Goal: Check status: Check status

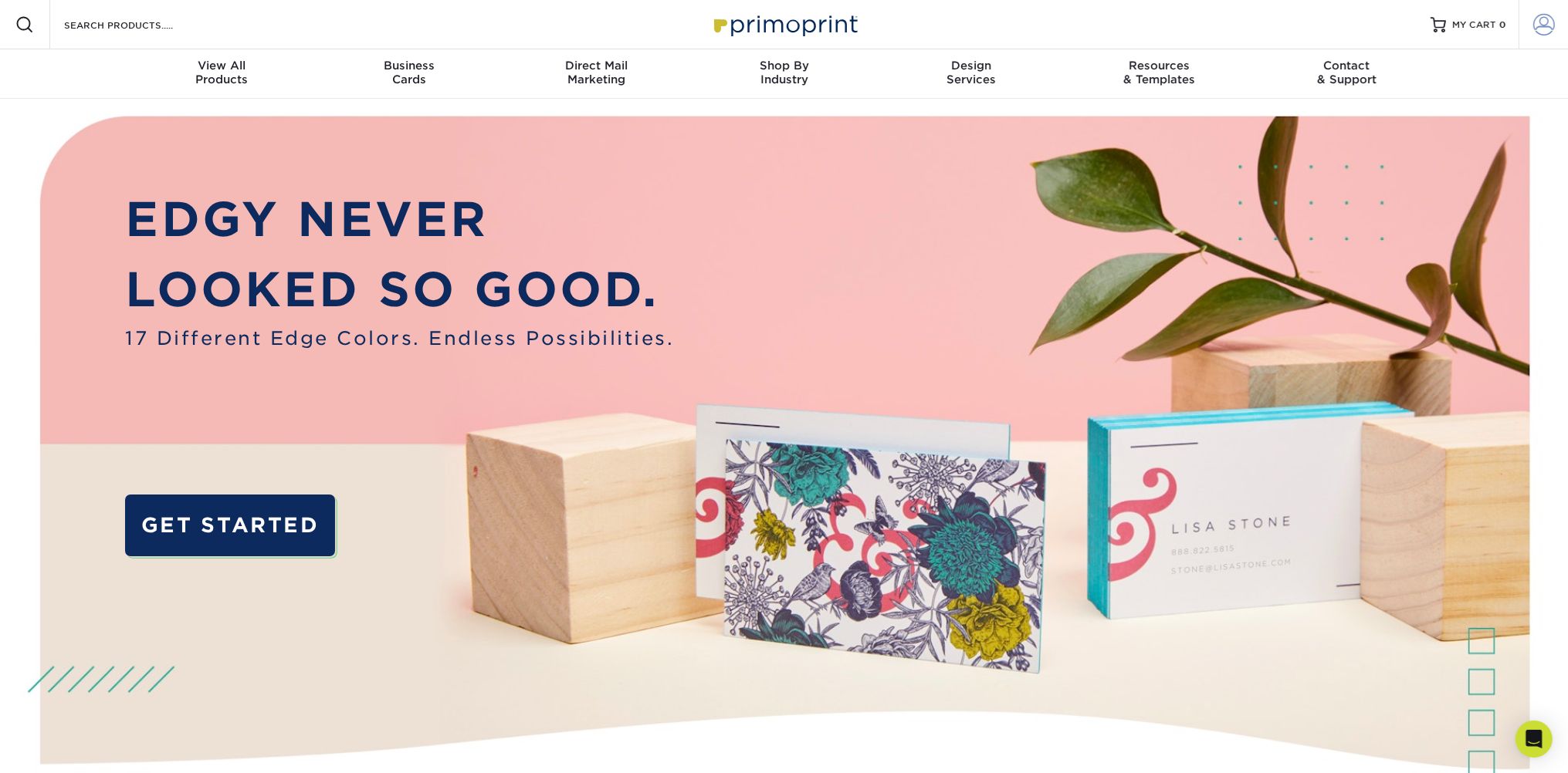
click at [1549, 26] on span at bounding box center [1543, 25] width 22 height 22
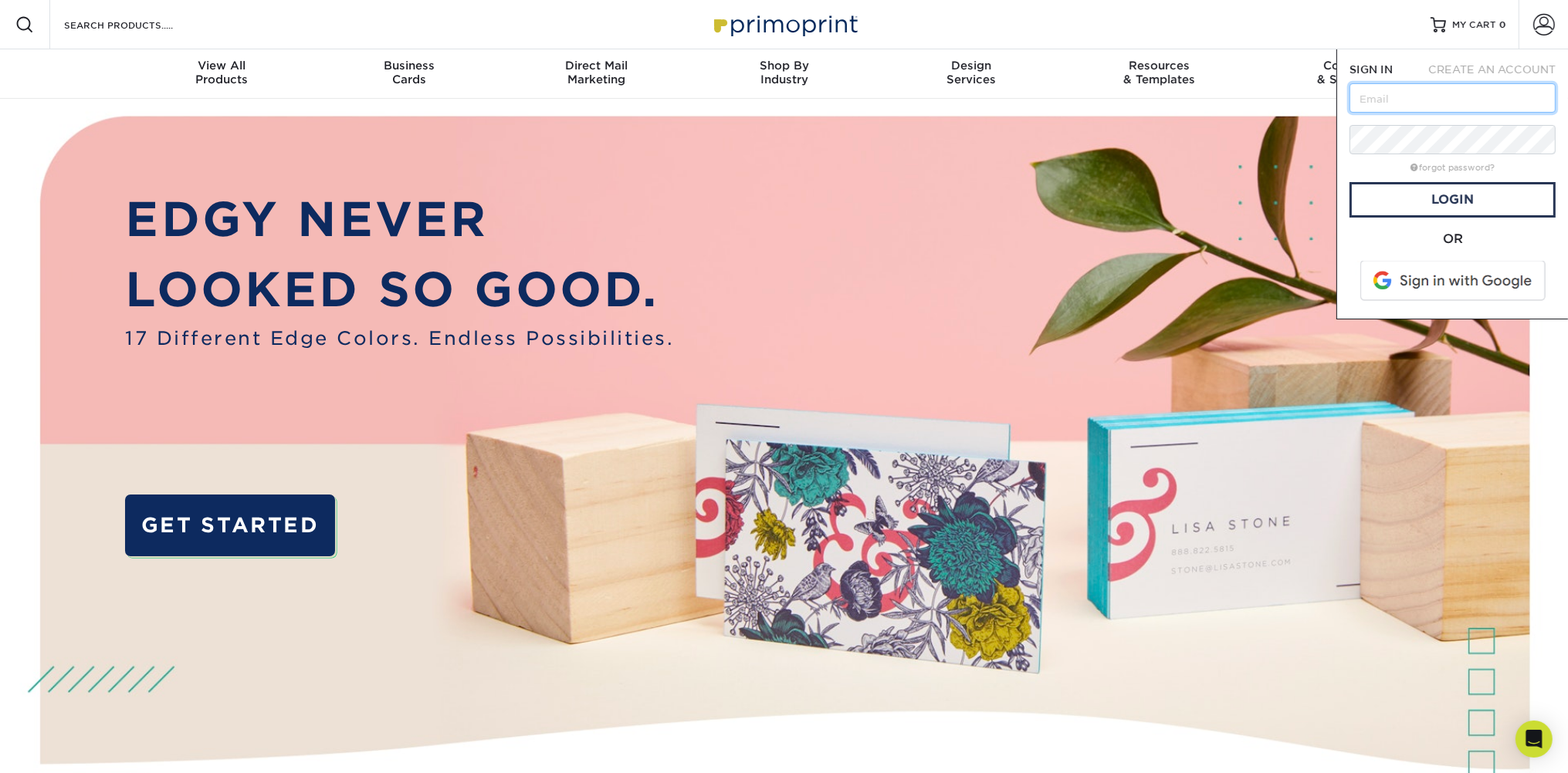
click at [1416, 103] on input "text" at bounding box center [1451, 97] width 206 height 29
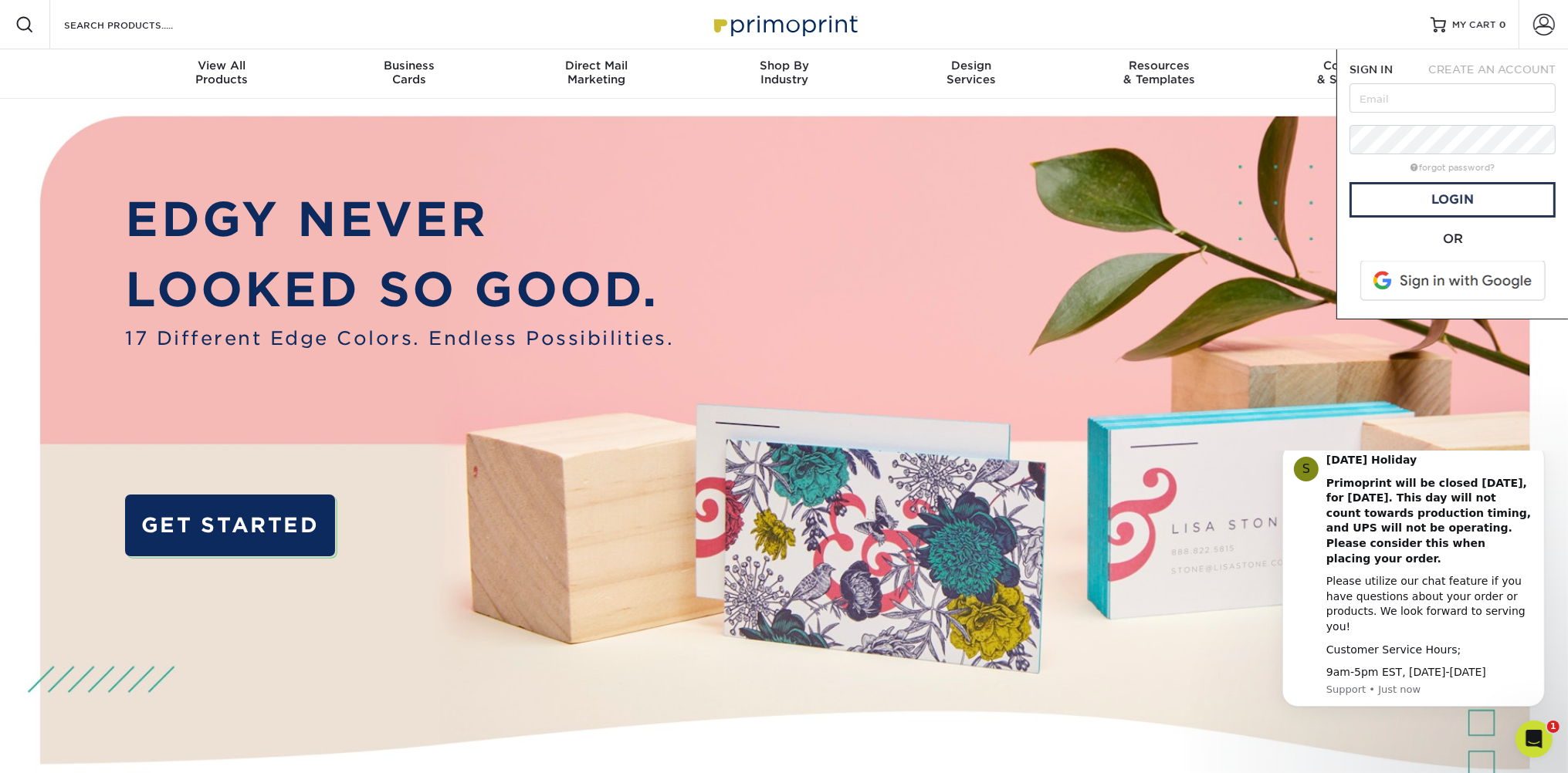
click at [1425, 62] on div "CREATE AN ACCOUNT" at bounding box center [1490, 69] width 152 height 16
click at [1425, 91] on input "text" at bounding box center [1451, 97] width 206 height 29
paste input "[EMAIL_ADDRESS][DOMAIN_NAME]"
click at [1441, 204] on link "Login" at bounding box center [1451, 200] width 206 height 36
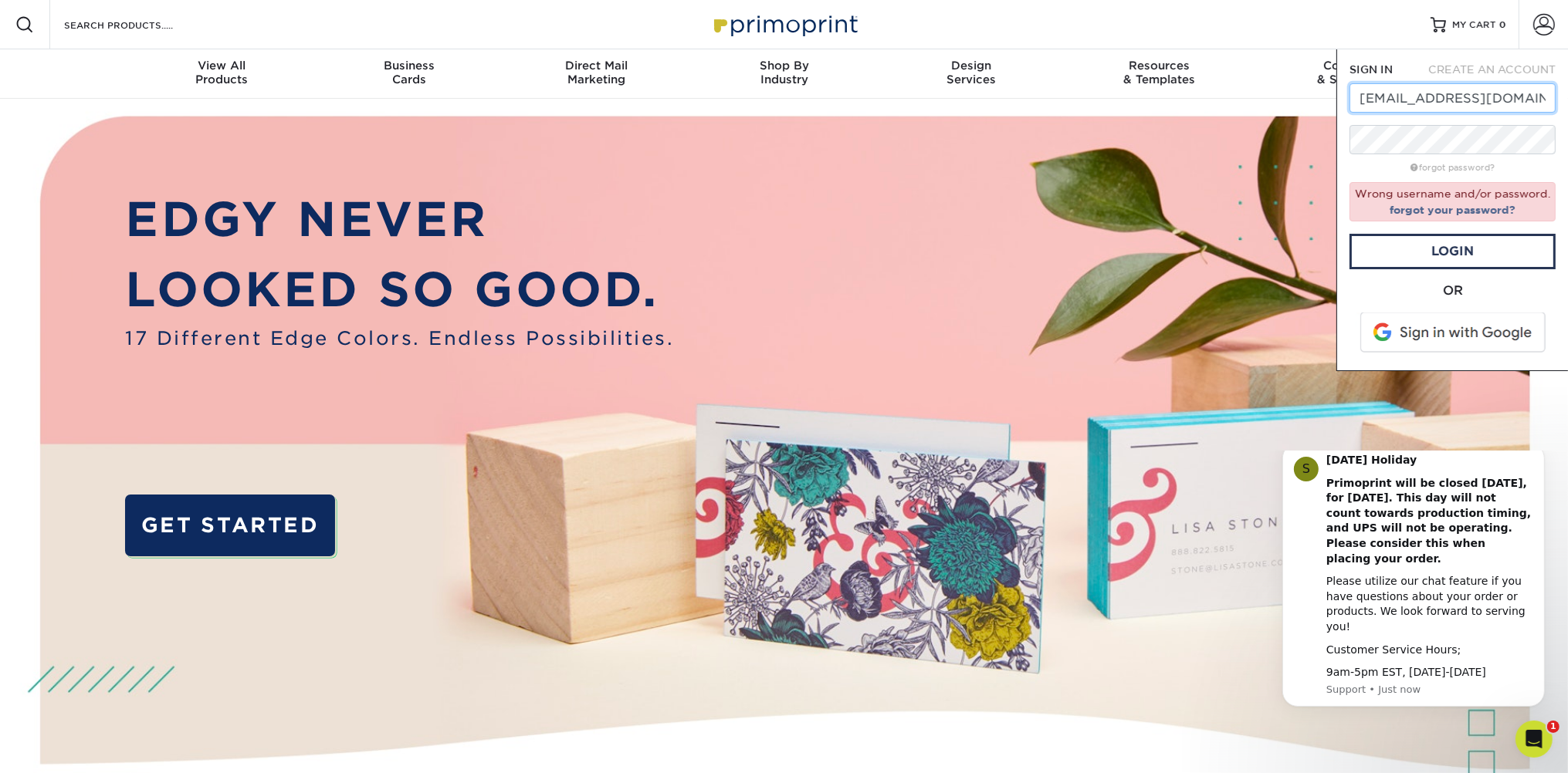
click at [1363, 101] on input "[EMAIL_ADDRESS][DOMAIN_NAME]" at bounding box center [1451, 97] width 206 height 29
drag, startPoint x: 1363, startPoint y: 95, endPoint x: 1347, endPoint y: 95, distance: 16.0
click at [1349, 95] on input "[EMAIL_ADDRESS][DOMAIN_NAME]" at bounding box center [1451, 97] width 206 height 29
type input "[EMAIL_ADDRESS][DOMAIN_NAME]"
drag, startPoint x: 1444, startPoint y: 252, endPoint x: 1450, endPoint y: 203, distance: 49.4
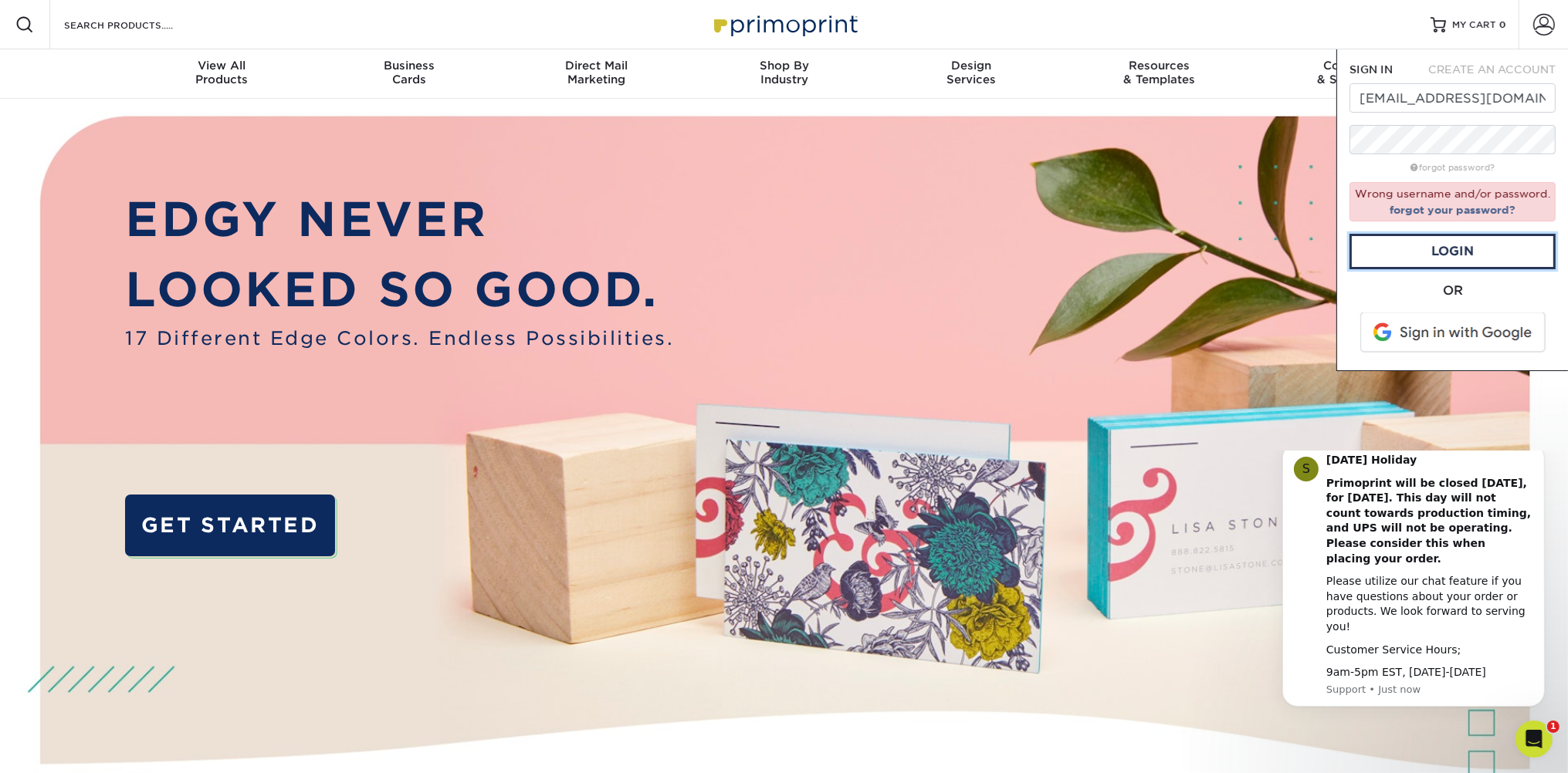
click at [1443, 253] on link "Login" at bounding box center [1451, 251] width 206 height 36
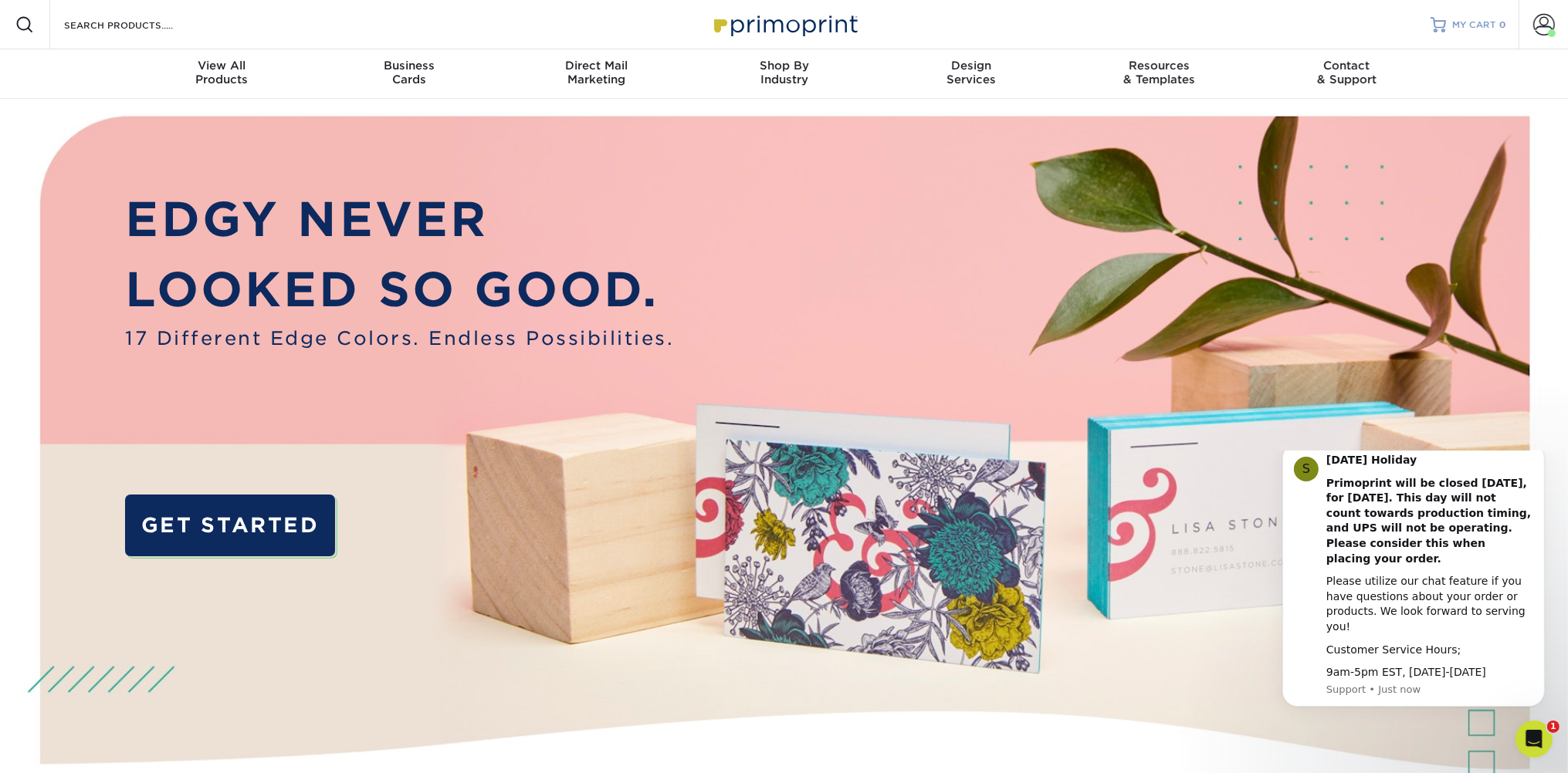
click at [1473, 25] on span "MY CART" at bounding box center [1473, 25] width 44 height 13
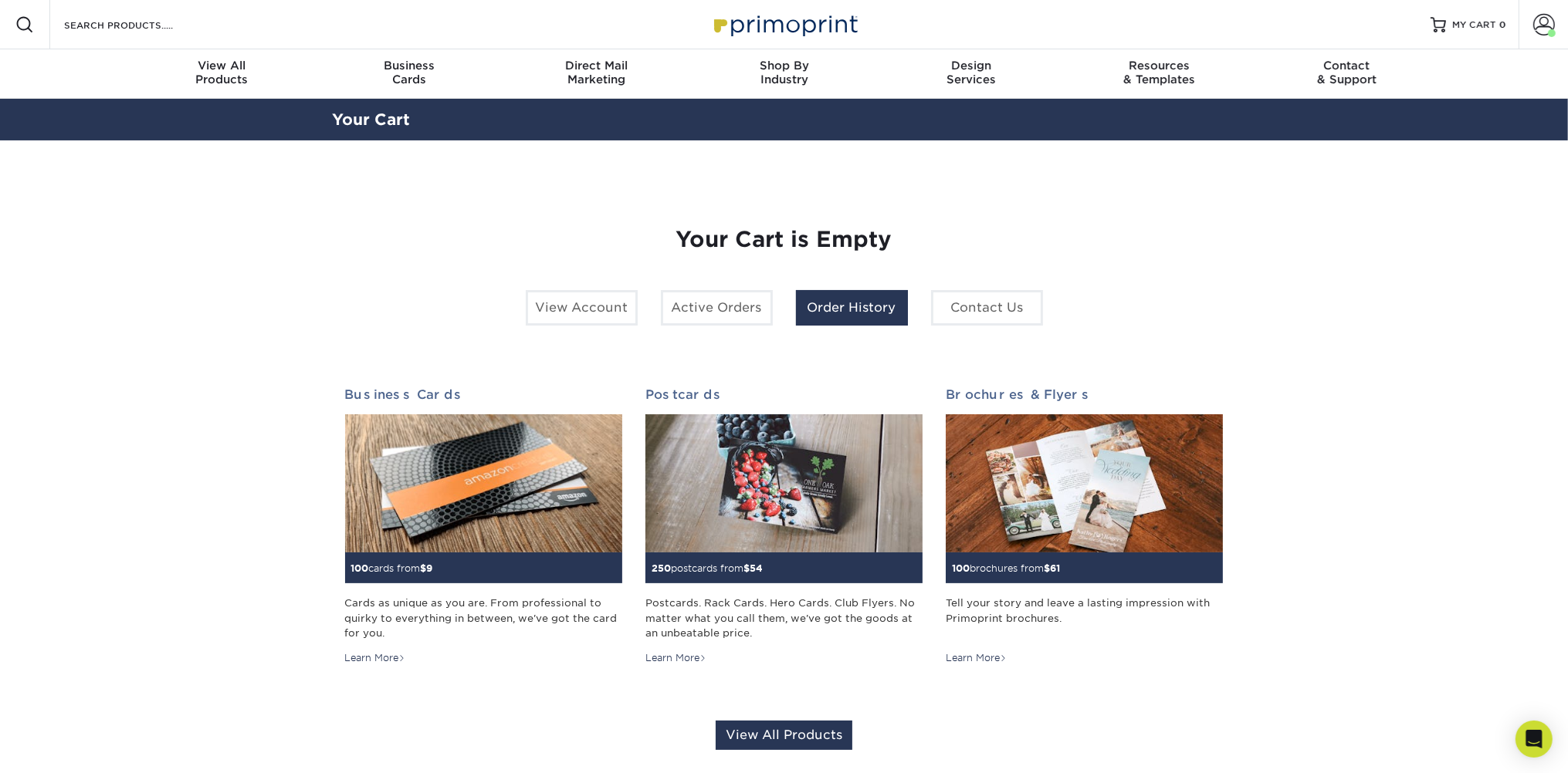
click at [842, 313] on link "Order History" at bounding box center [851, 307] width 112 height 36
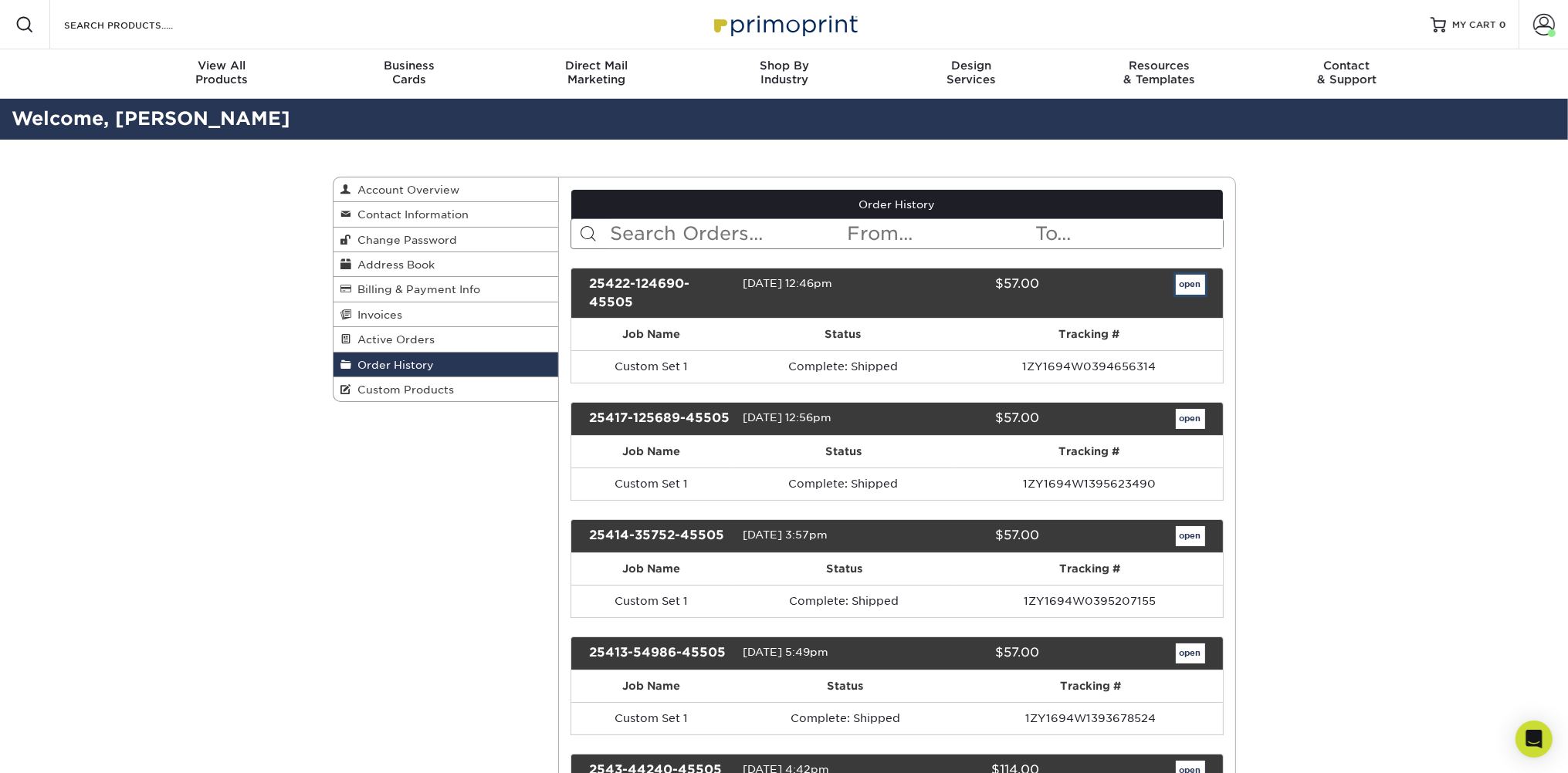
click at [1189, 279] on link "open" at bounding box center [1190, 285] width 29 height 20
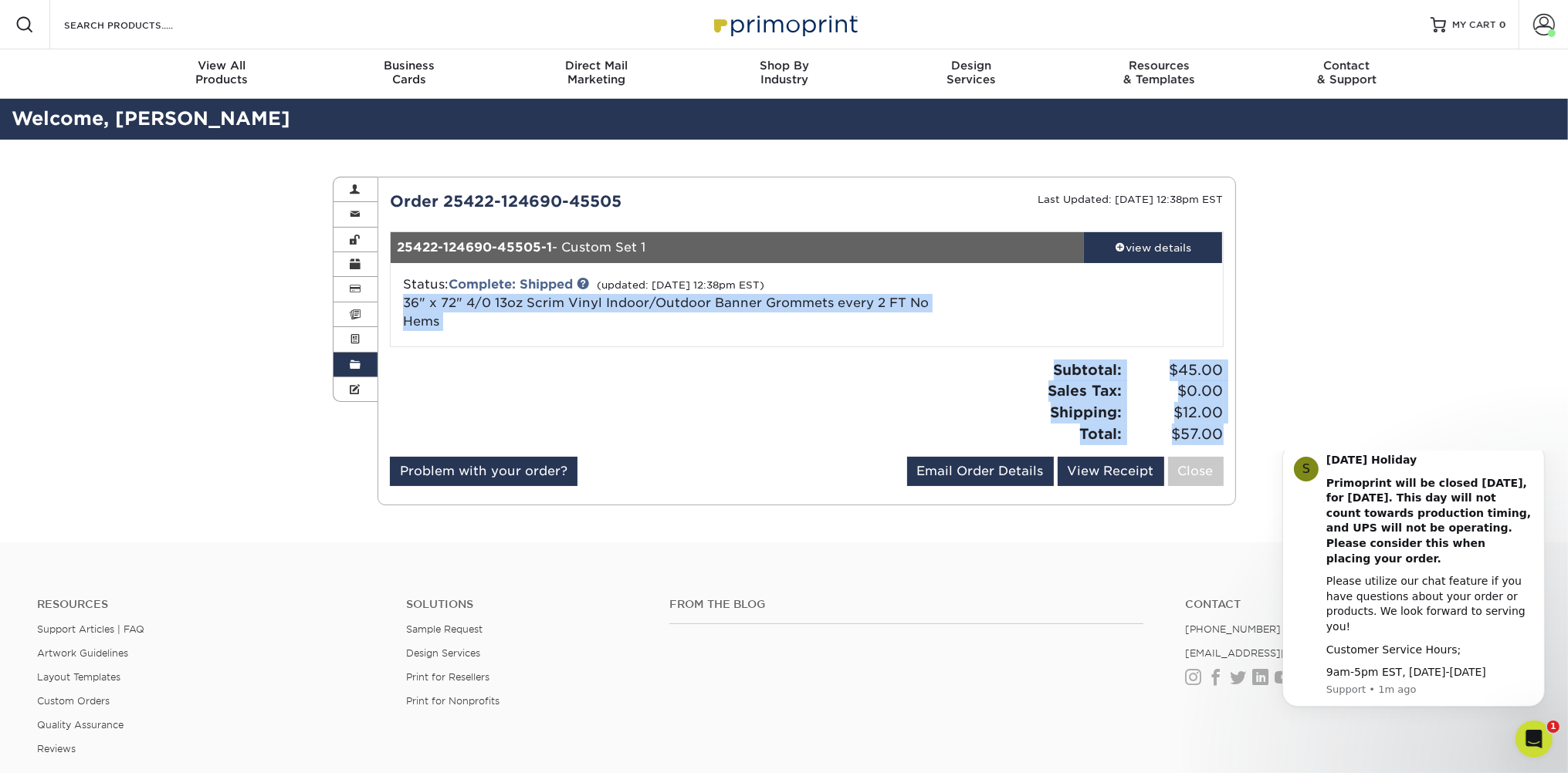
drag, startPoint x: 1225, startPoint y: 437, endPoint x: 401, endPoint y: 304, distance: 834.7
click at [401, 304] on div "Order 25422-124690-45505 Last Updated: [DATE] 12:38pm EST 25422-124690-45505-1 …" at bounding box center [807, 341] width 834 height 302
copy div "36" x 72" 4/0 13oz Scrim Vinyl Indoor/Outdoor Banner Grommets every 2 FT No Hem…"
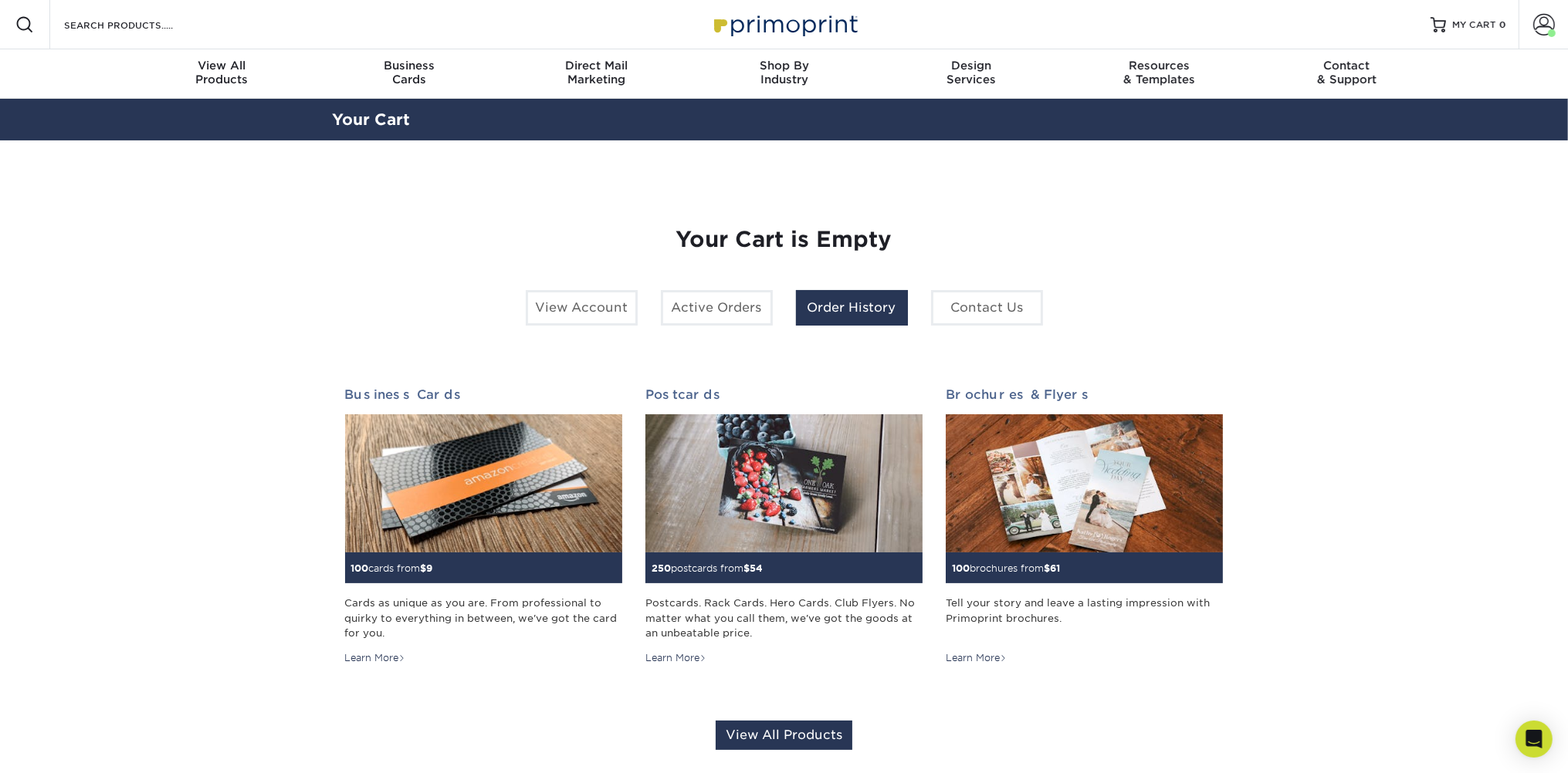
click at [844, 306] on link "Order History" at bounding box center [851, 307] width 112 height 36
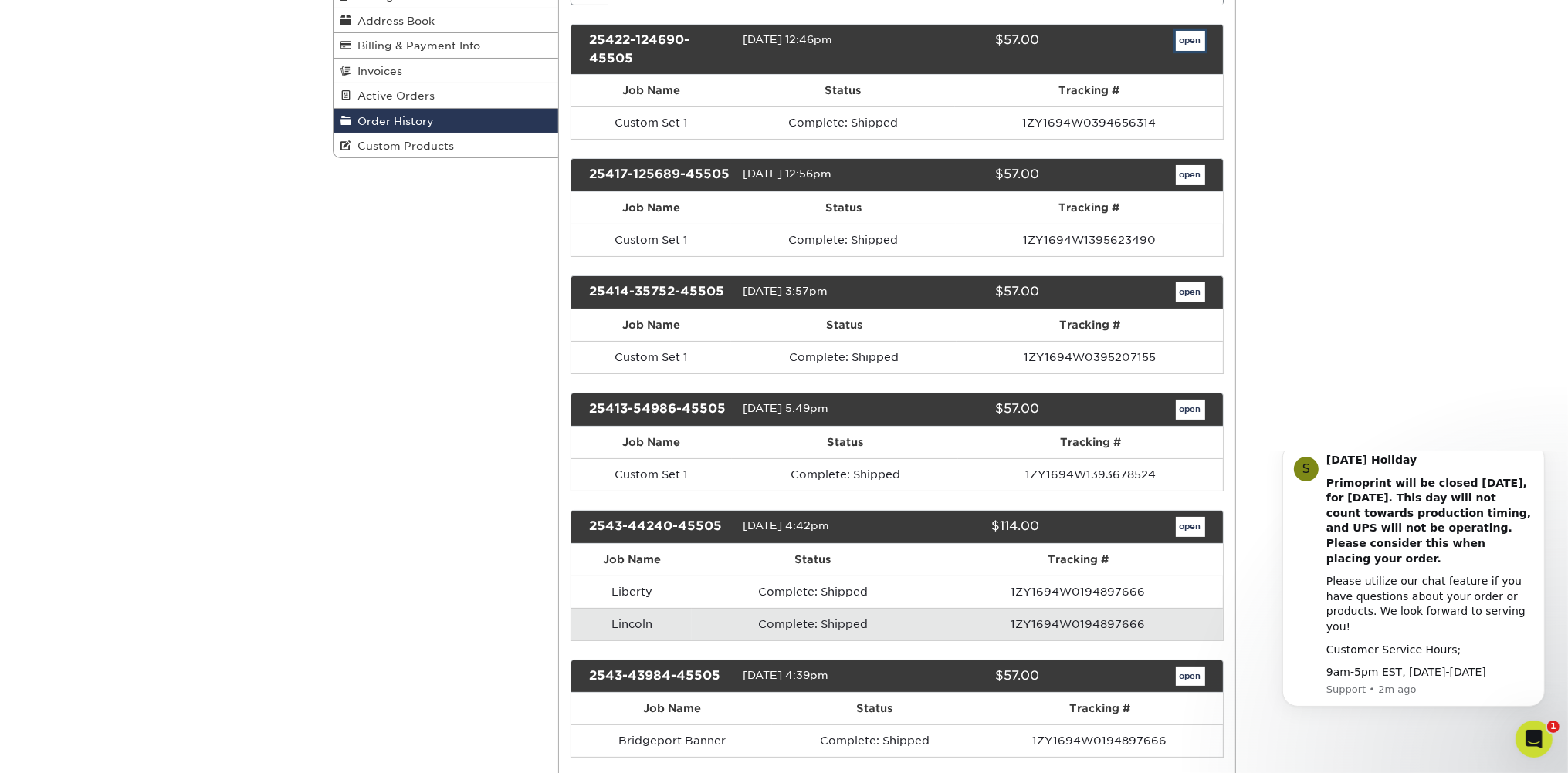
click at [1192, 40] on link "open" at bounding box center [1190, 40] width 29 height 20
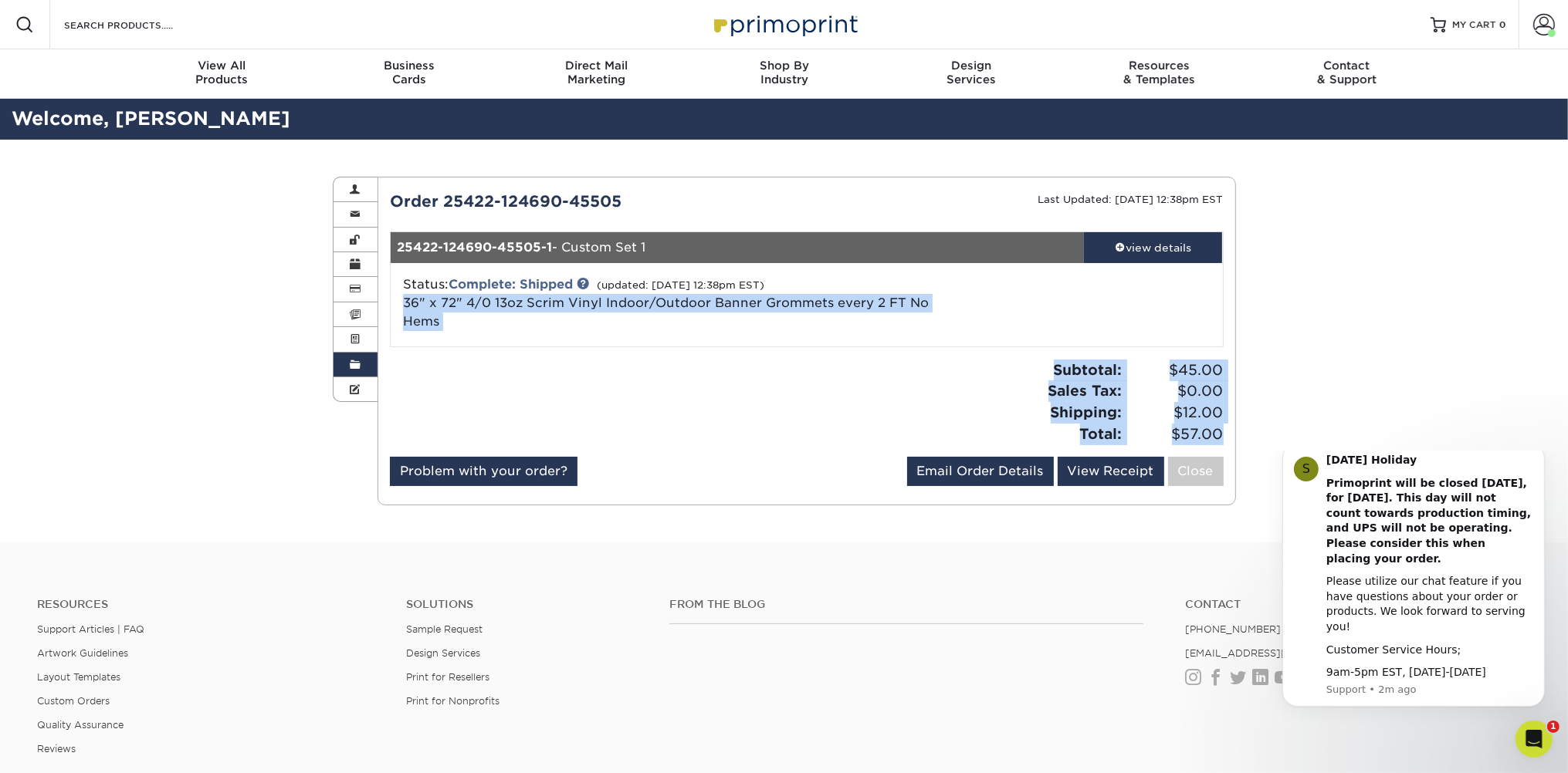
drag, startPoint x: 402, startPoint y: 304, endPoint x: 1221, endPoint y: 433, distance: 829.1
click at [1221, 433] on div "Order 25422-124690-45505 Last Updated: [DATE] 12:38pm EST 25422-124690-45505-1 …" at bounding box center [807, 341] width 834 height 302
copy div "36" x 72" 4/0 13oz Scrim Vinyl Indoor/Outdoor Banner Grommets every 2 FT No Hem…"
